Goal: Information Seeking & Learning: Find specific fact

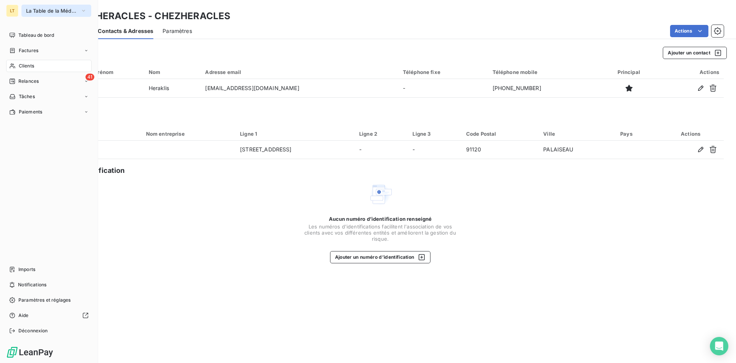
click at [38, 10] on span "La Table de la Méditerranée" at bounding box center [51, 11] width 51 height 6
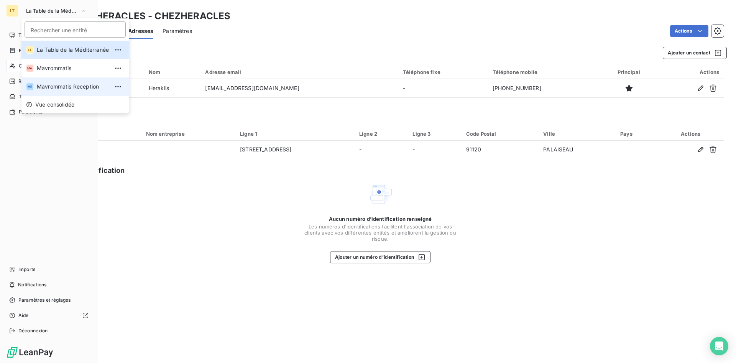
click at [50, 89] on span "Mavrommatis Reception" at bounding box center [73, 87] width 72 height 8
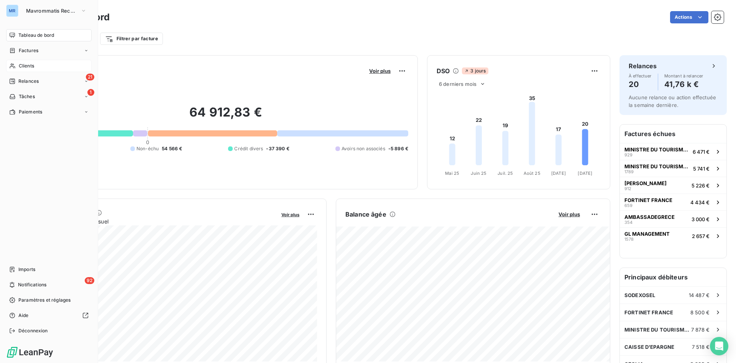
click at [23, 66] on span "Clients" at bounding box center [26, 65] width 15 height 7
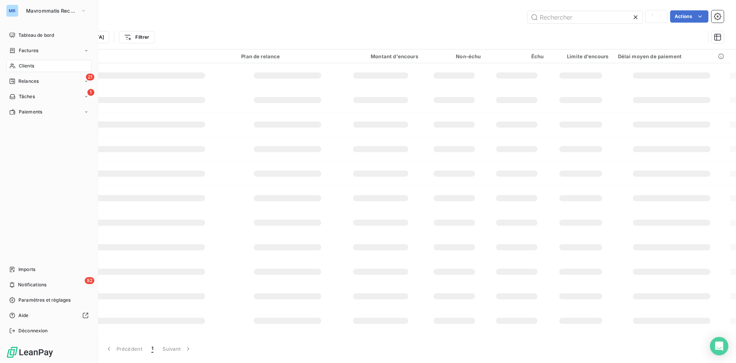
type input "hera"
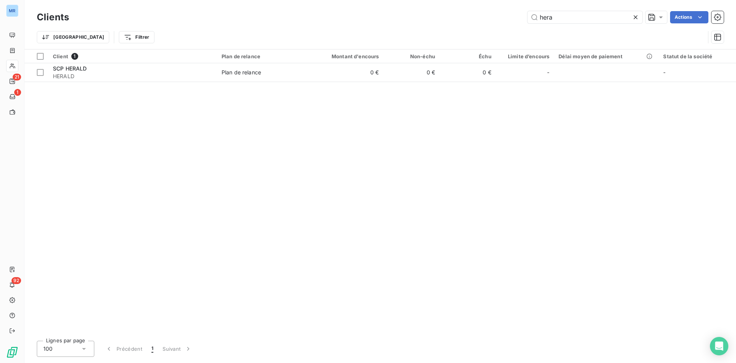
click at [636, 14] on icon at bounding box center [635, 17] width 8 height 8
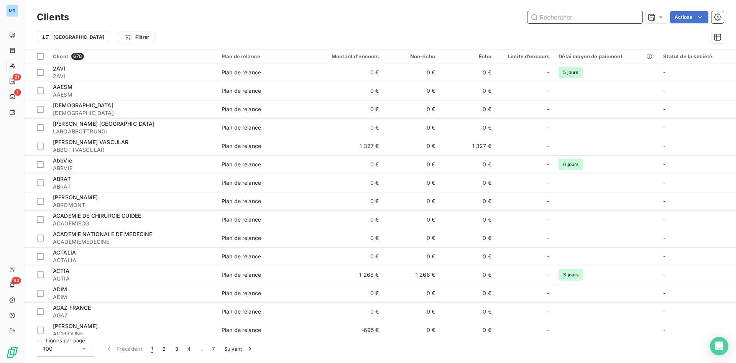
click at [607, 16] on input "text" at bounding box center [584, 17] width 115 height 12
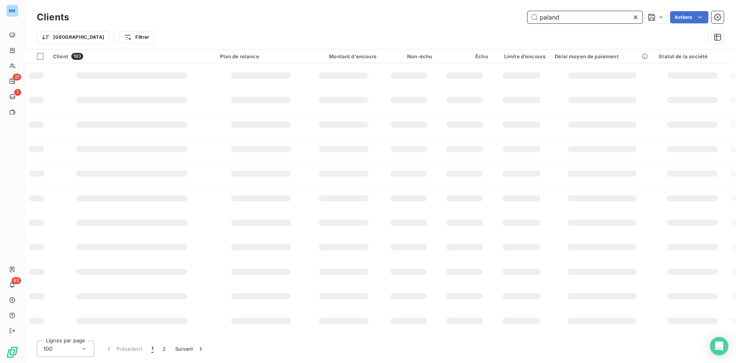
type input "paland"
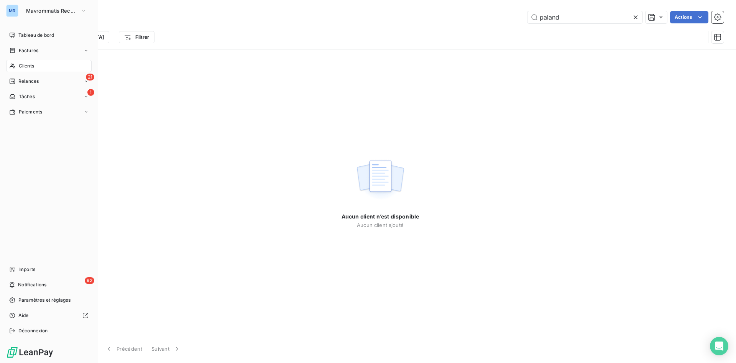
click at [11, 11] on div "MR" at bounding box center [12, 11] width 12 height 12
click at [42, 8] on span "Mavrommatis Reception" at bounding box center [51, 11] width 51 height 6
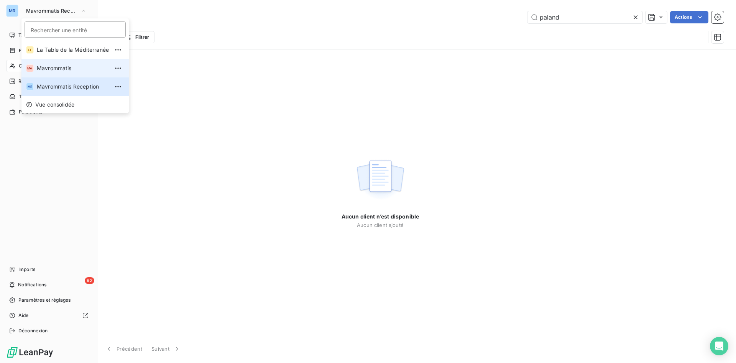
click at [44, 64] on span "Mavrommatis" at bounding box center [73, 68] width 72 height 8
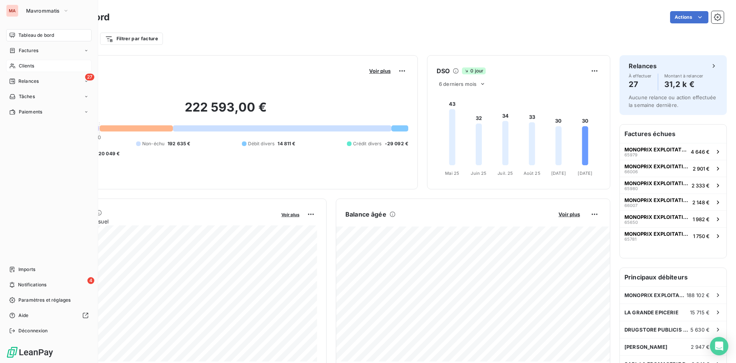
click at [23, 66] on span "Clients" at bounding box center [26, 65] width 15 height 7
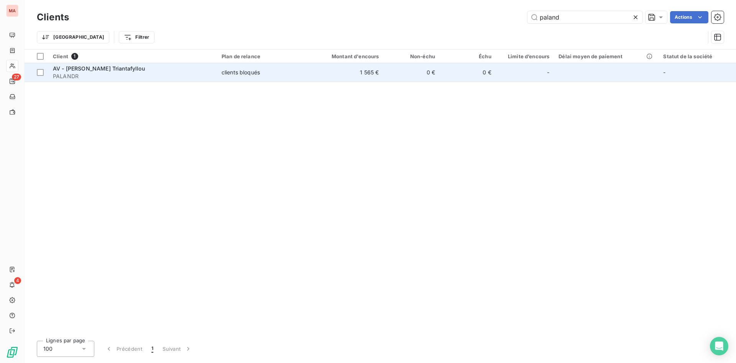
click at [168, 74] on span "PALANDR" at bounding box center [132, 76] width 159 height 8
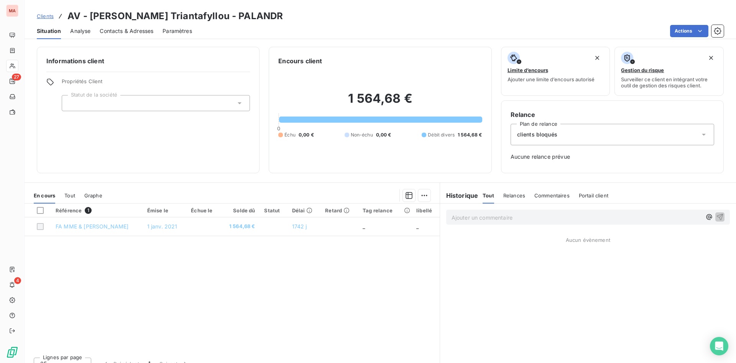
click at [134, 37] on div "Contacts & Adresses" at bounding box center [127, 31] width 54 height 16
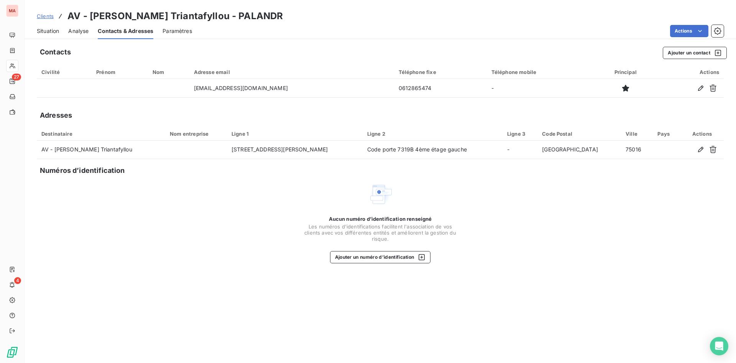
click at [44, 31] on span "Situation" at bounding box center [48, 31] width 22 height 8
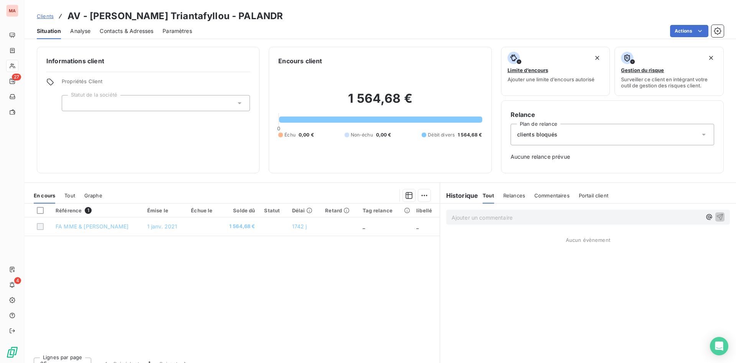
click at [116, 28] on span "Contacts & Adresses" at bounding box center [127, 31] width 54 height 8
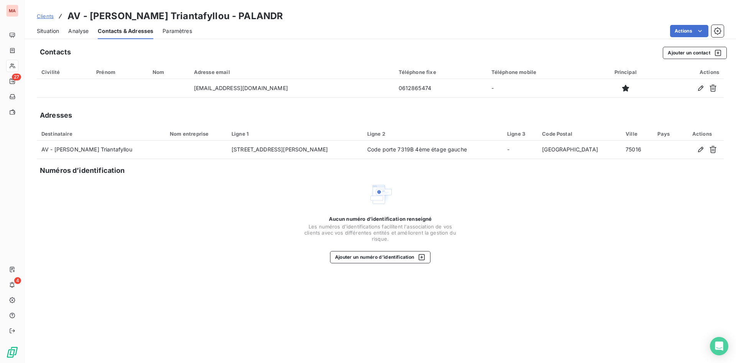
click at [51, 33] on span "Situation" at bounding box center [48, 31] width 22 height 8
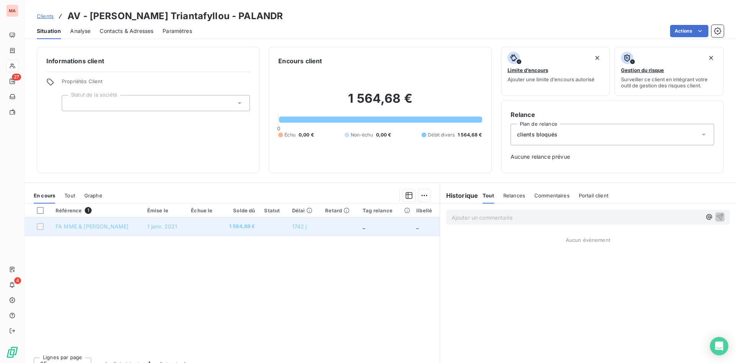
click at [150, 227] on span "1 janv. 2021" at bounding box center [162, 226] width 30 height 7
click at [125, 230] on td "FA MME & [PERSON_NAME]" at bounding box center [97, 226] width 92 height 18
